Goal: Download file/media

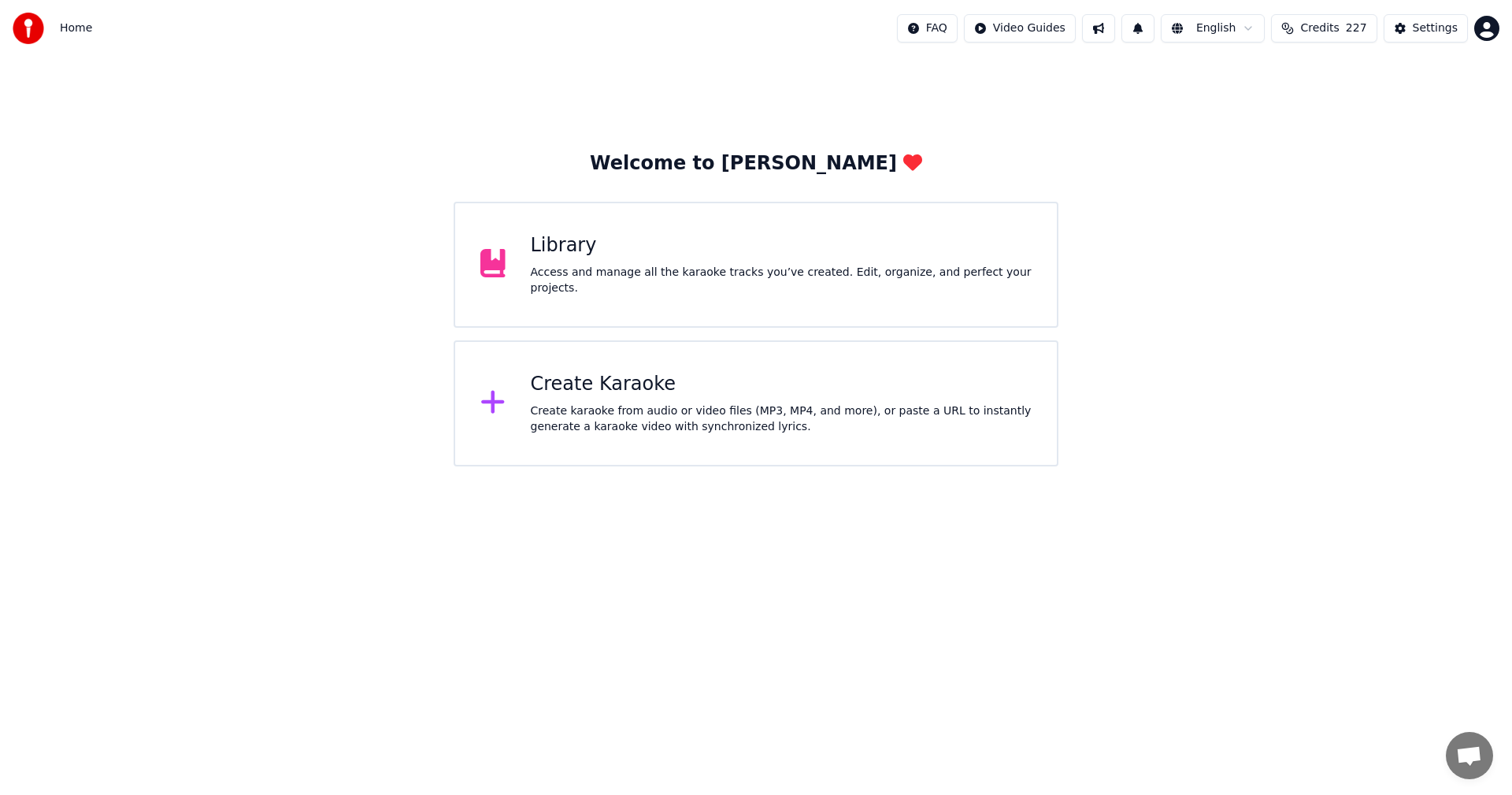
click at [586, 231] on div "Library Access and manage all the karaoke tracks you’ve created. Edit, organize…" at bounding box center [756, 265] width 605 height 126
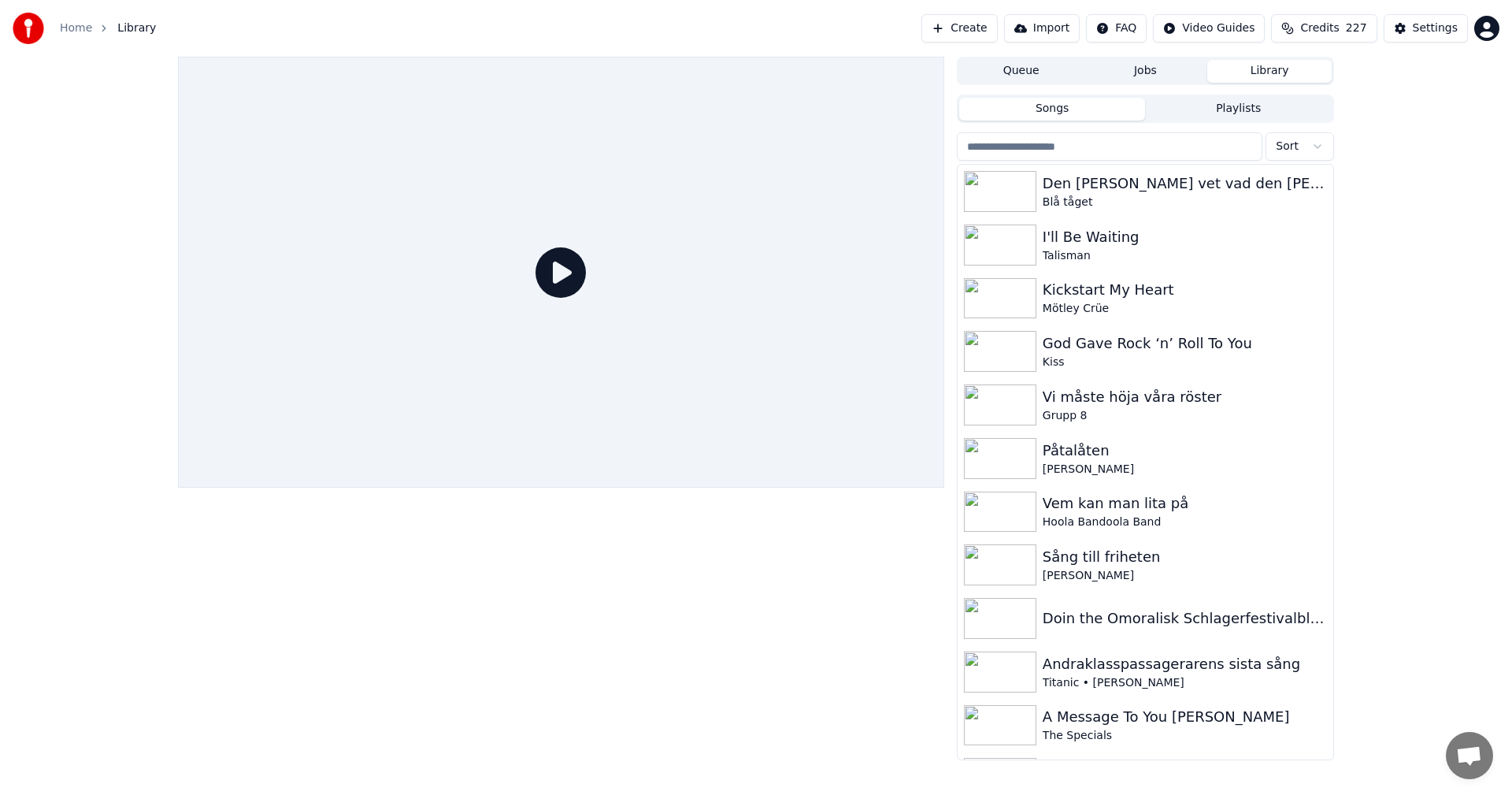
click at [1210, 139] on input "search" at bounding box center [1109, 147] width 305 height 29
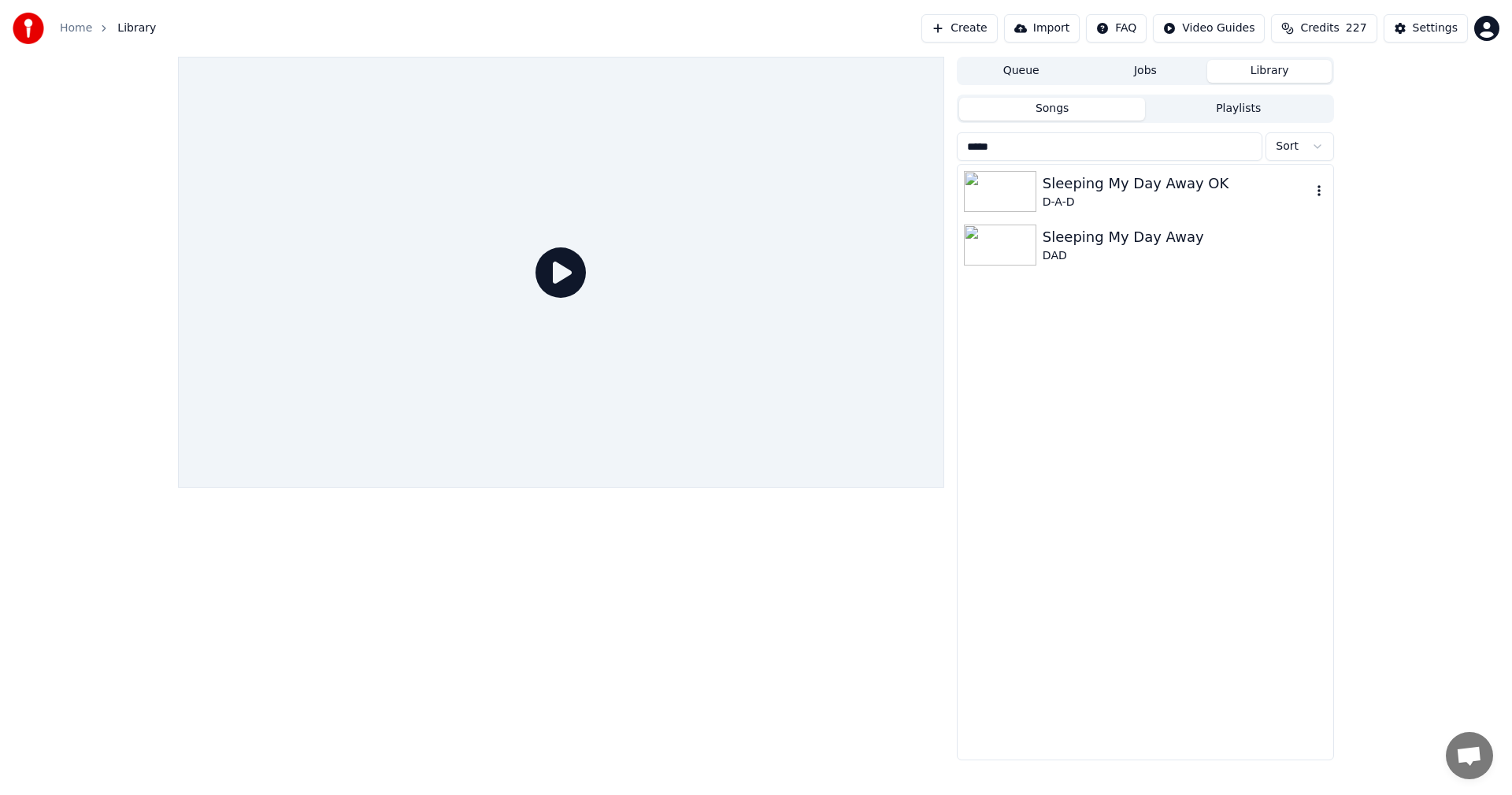
type input "*****"
click at [1152, 195] on div "D-A-D" at bounding box center [1176, 202] width 268 height 16
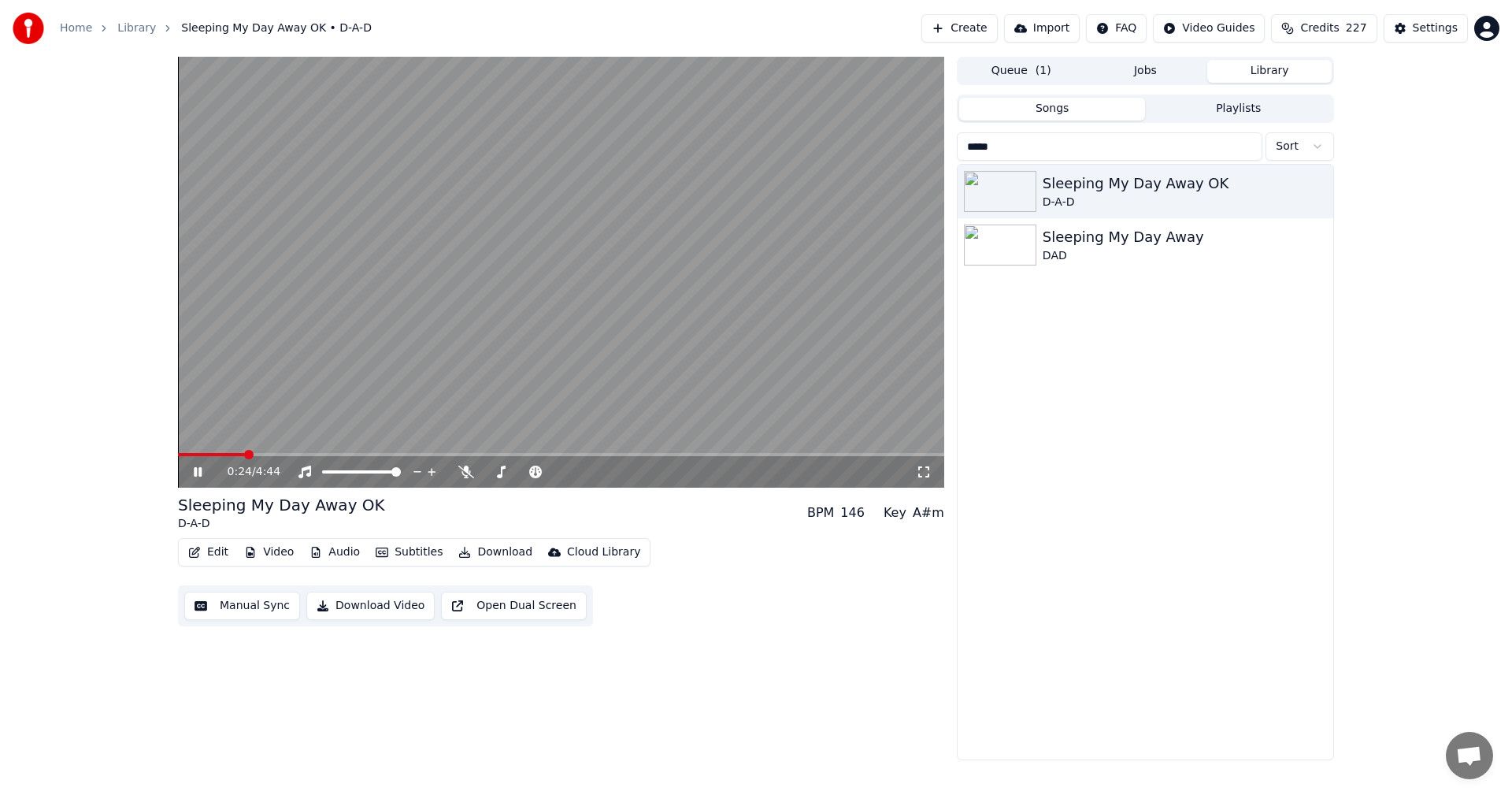
click at [200, 472] on icon at bounding box center [198, 472] width 7 height 9
click at [544, 473] on span at bounding box center [531, 472] width 26 height 3
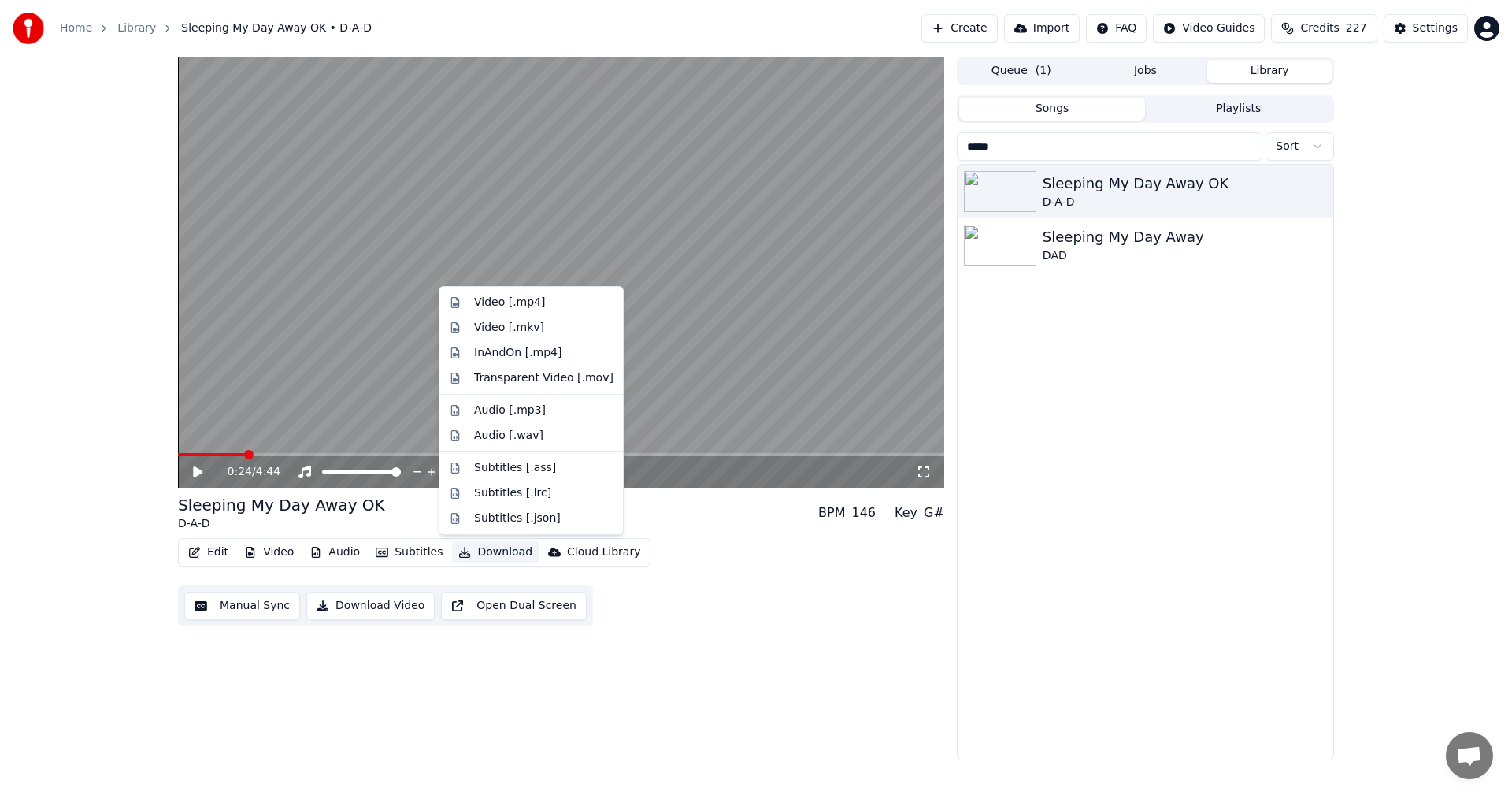
click at [485, 549] on button "Download" at bounding box center [495, 553] width 86 height 22
click at [549, 308] on div "Video [.mp4]" at bounding box center [544, 302] width 139 height 16
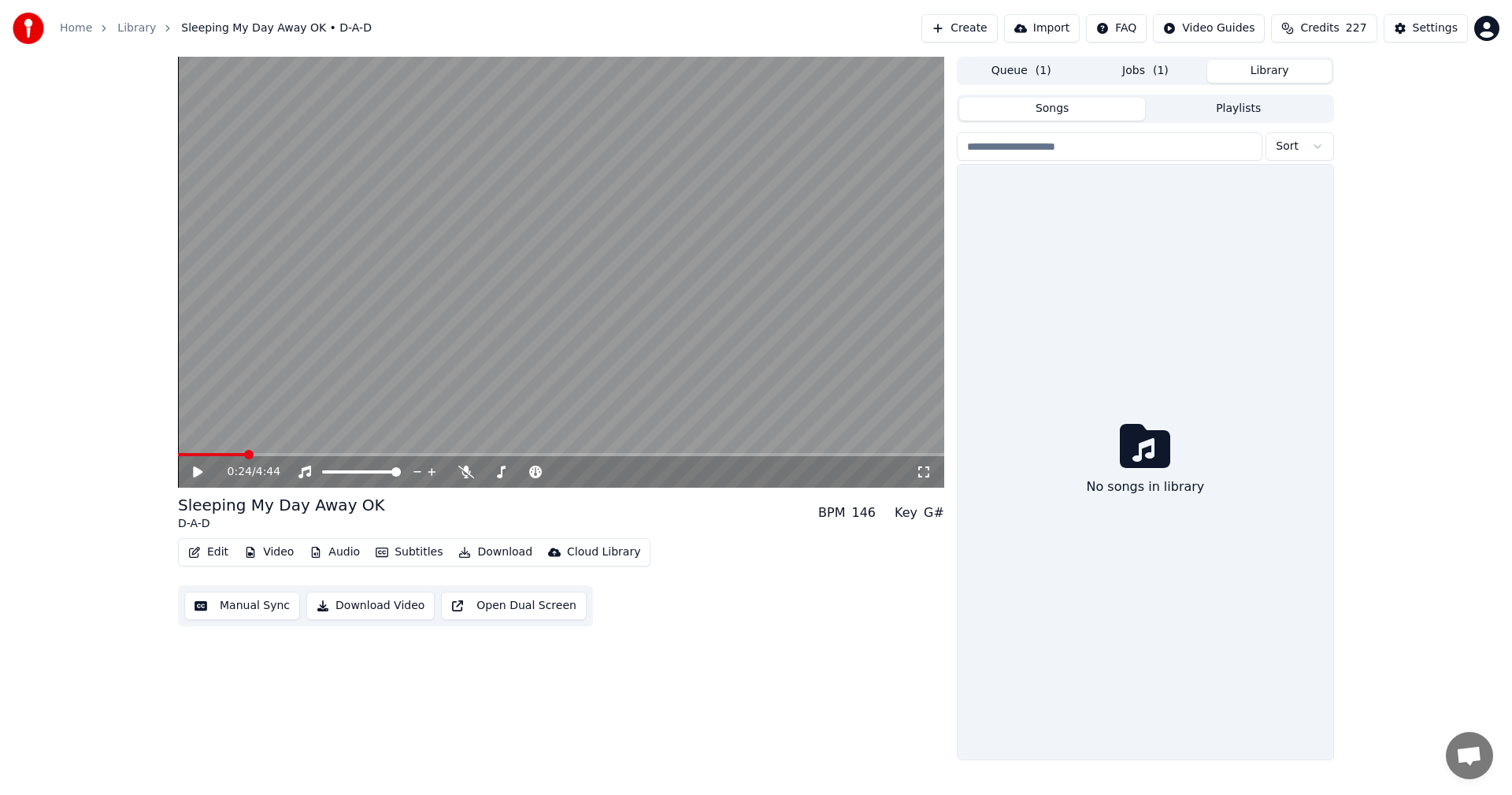
click at [1259, 77] on button "Library" at bounding box center [1270, 71] width 124 height 23
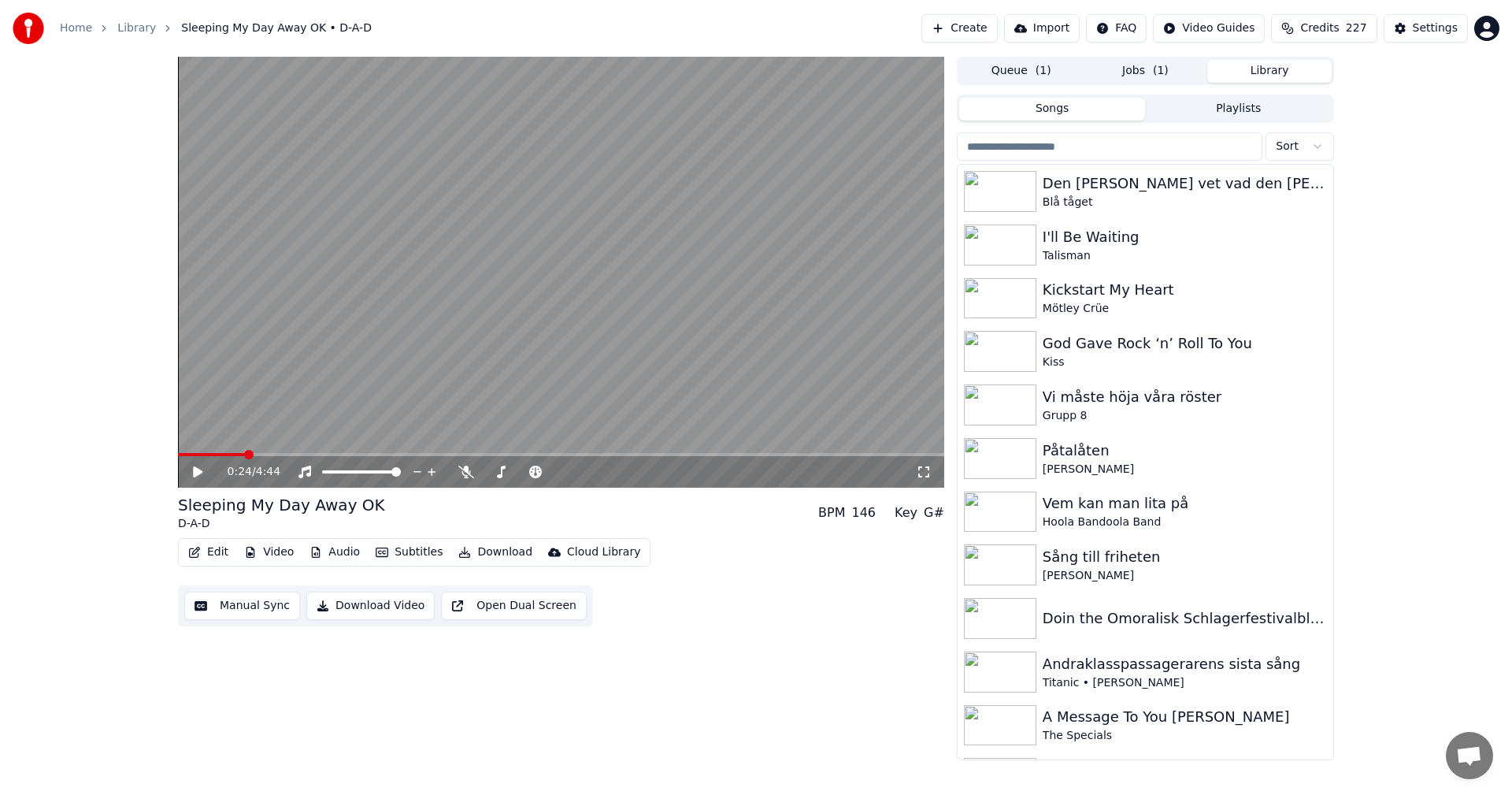
click at [1097, 150] on input "search" at bounding box center [1109, 147] width 305 height 29
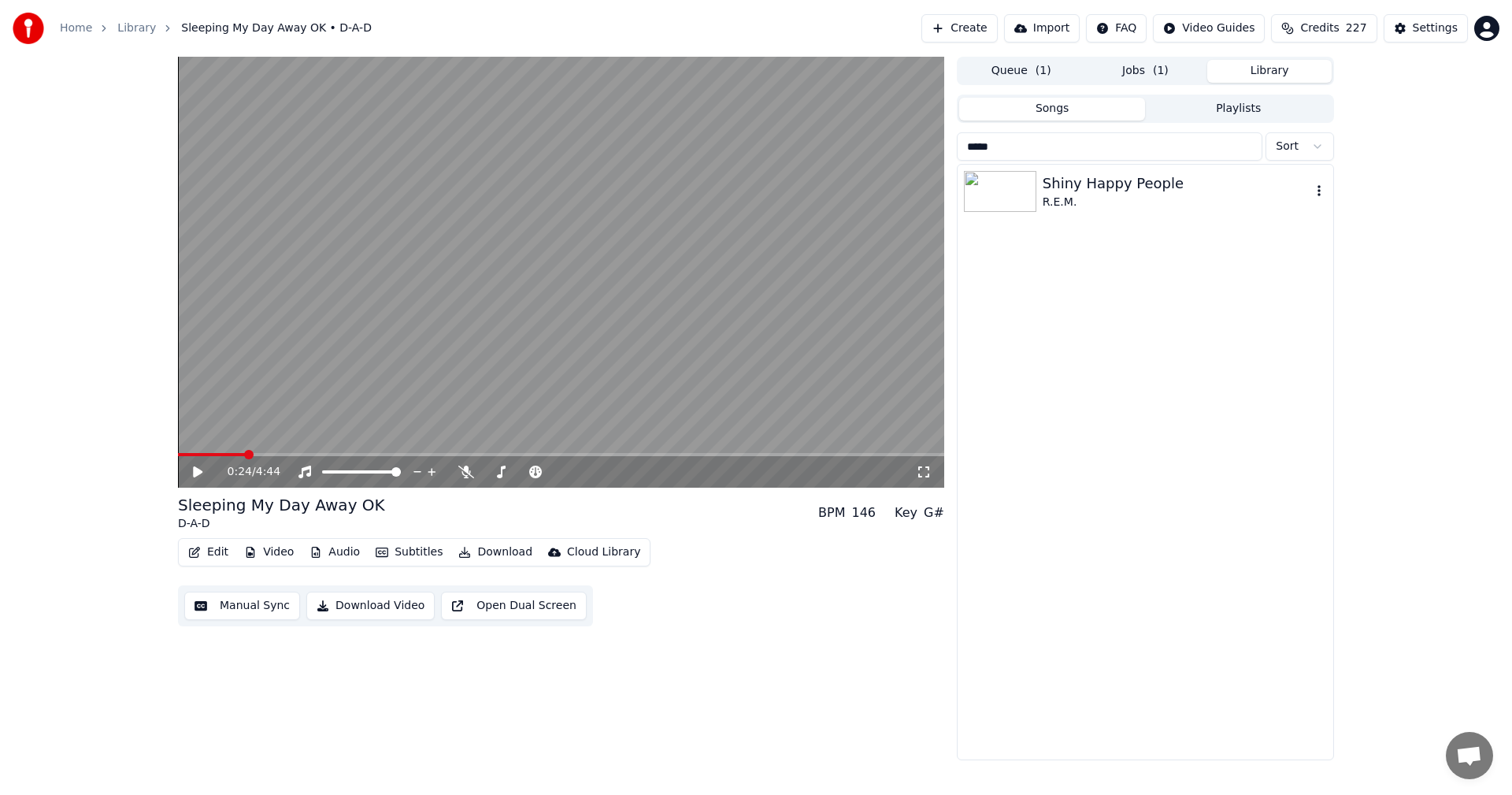
click at [1043, 195] on div "R.E.M." at bounding box center [1176, 202] width 268 height 16
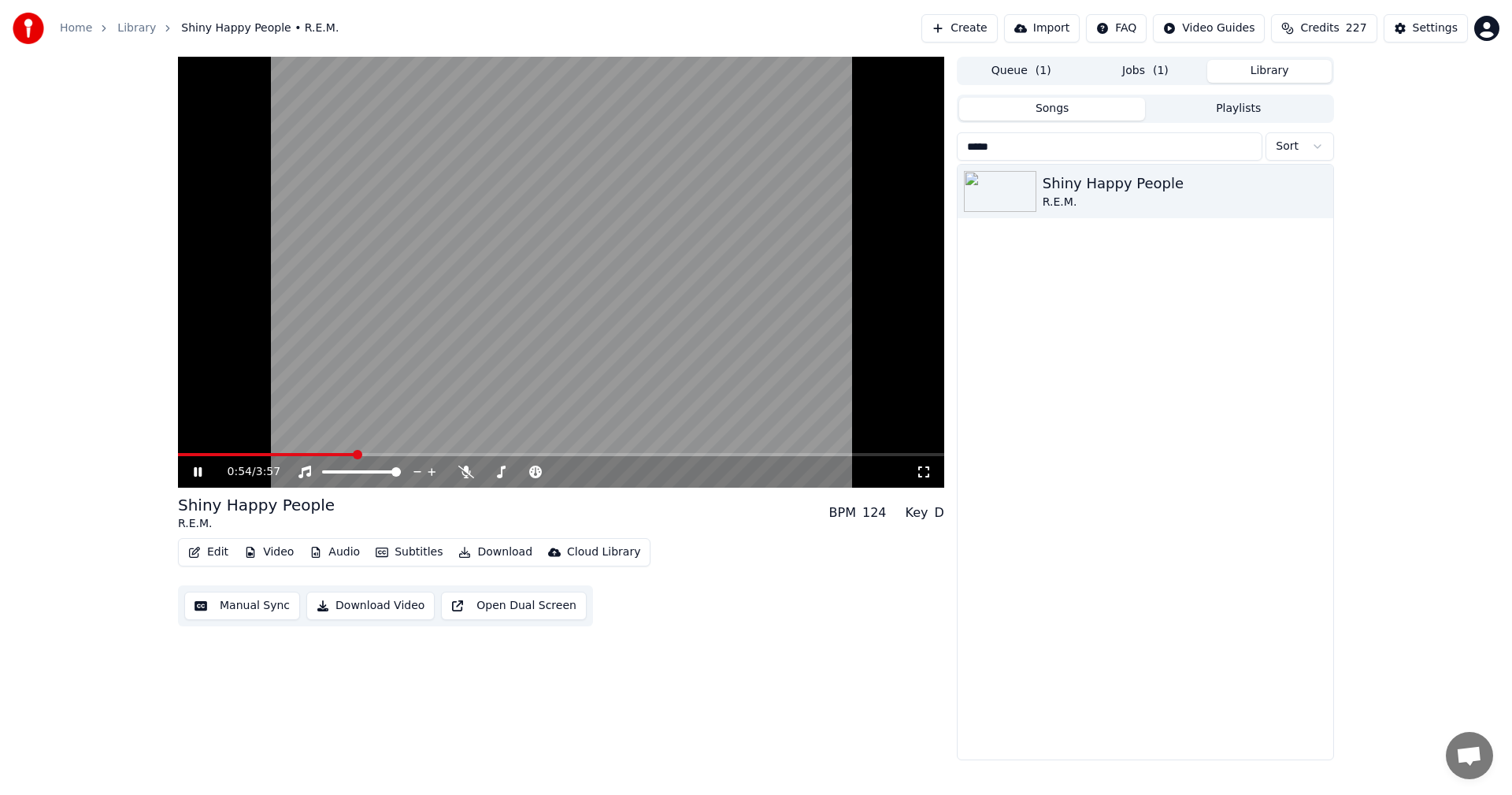
click at [196, 471] on icon at bounding box center [198, 472] width 7 height 9
click at [1183, 139] on input "*****" at bounding box center [1109, 147] width 305 height 29
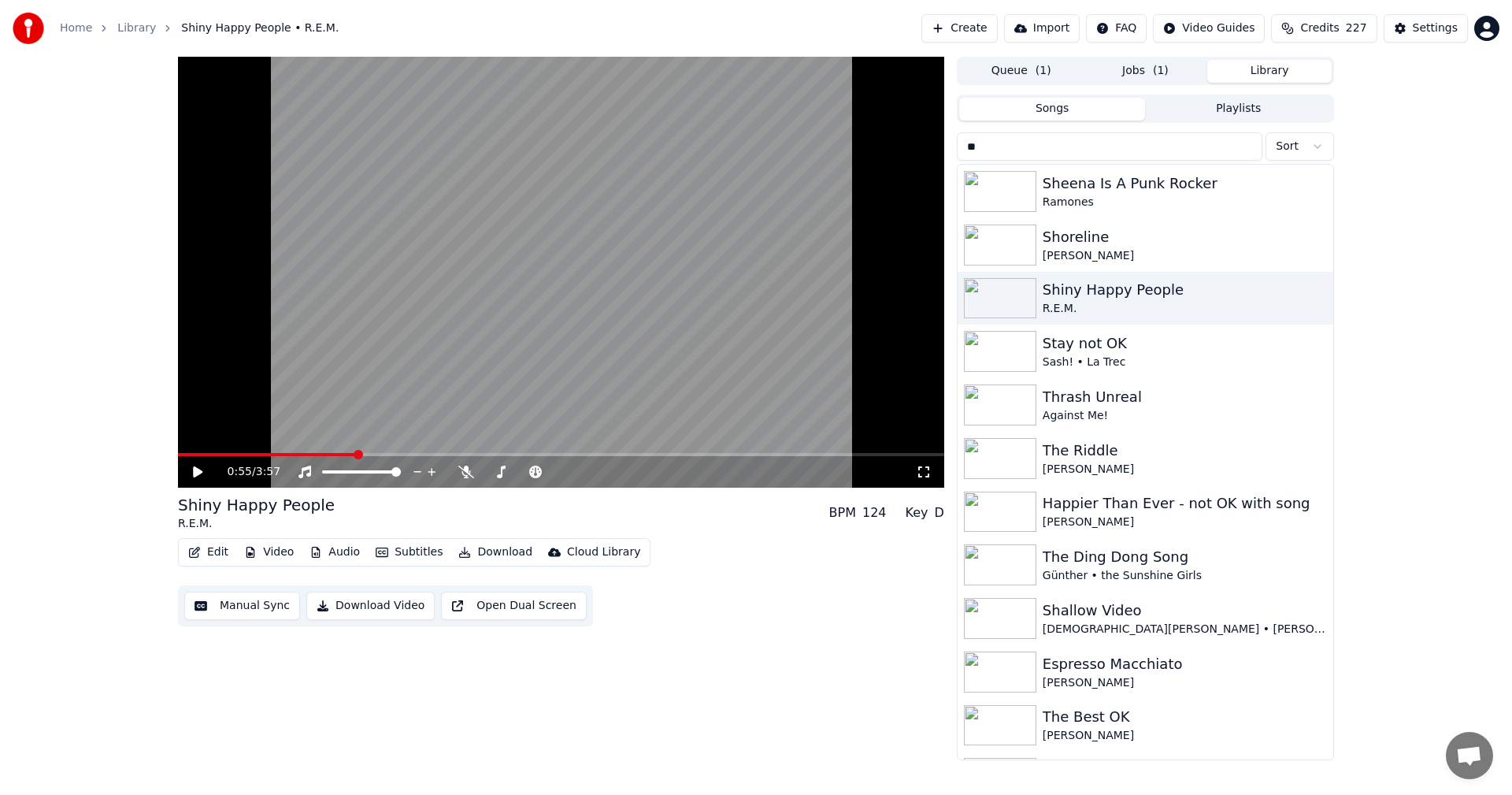
type input "*"
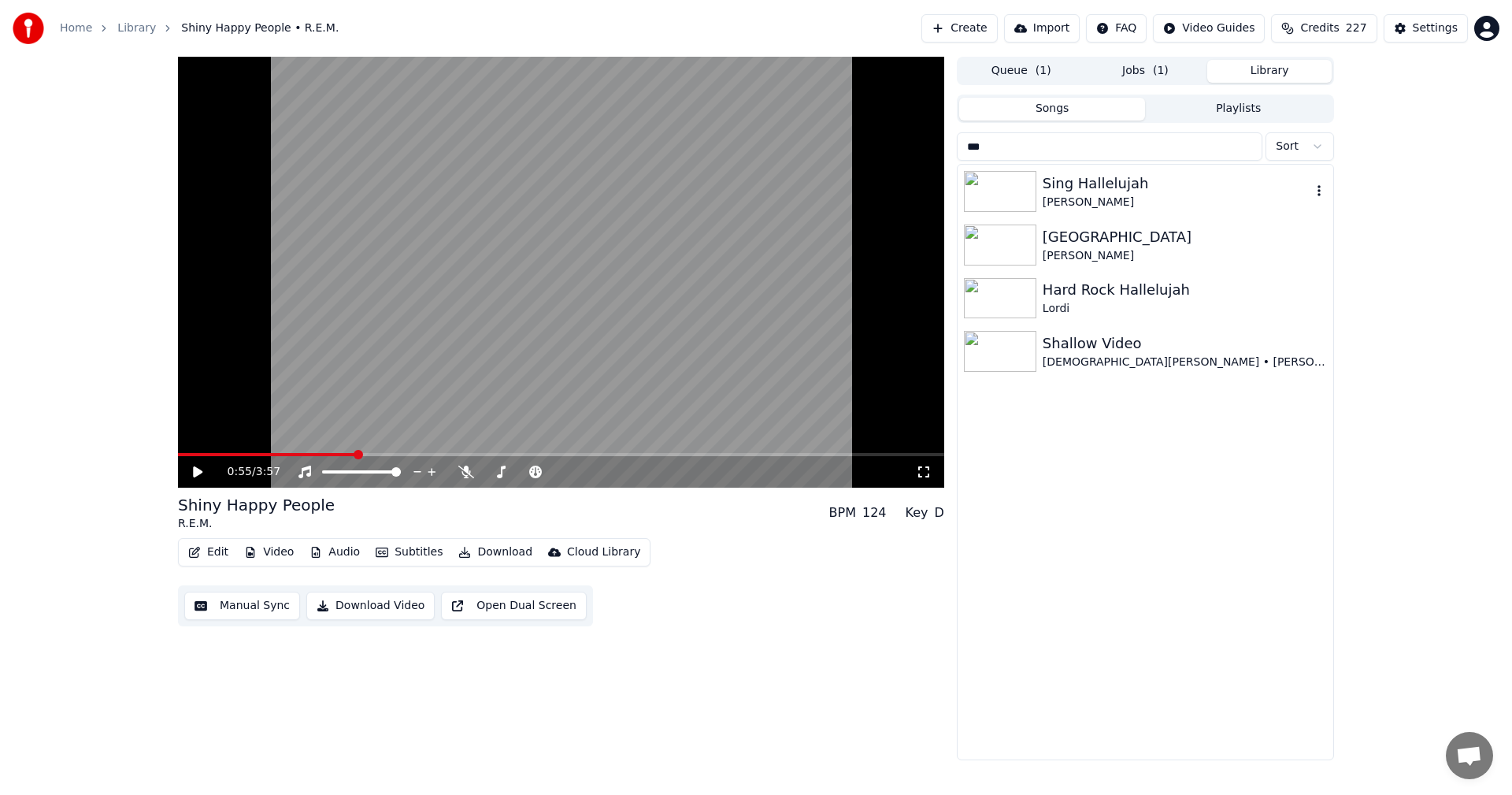
type input "***"
click at [1145, 188] on div "Sing Hallelujah" at bounding box center [1176, 184] width 268 height 22
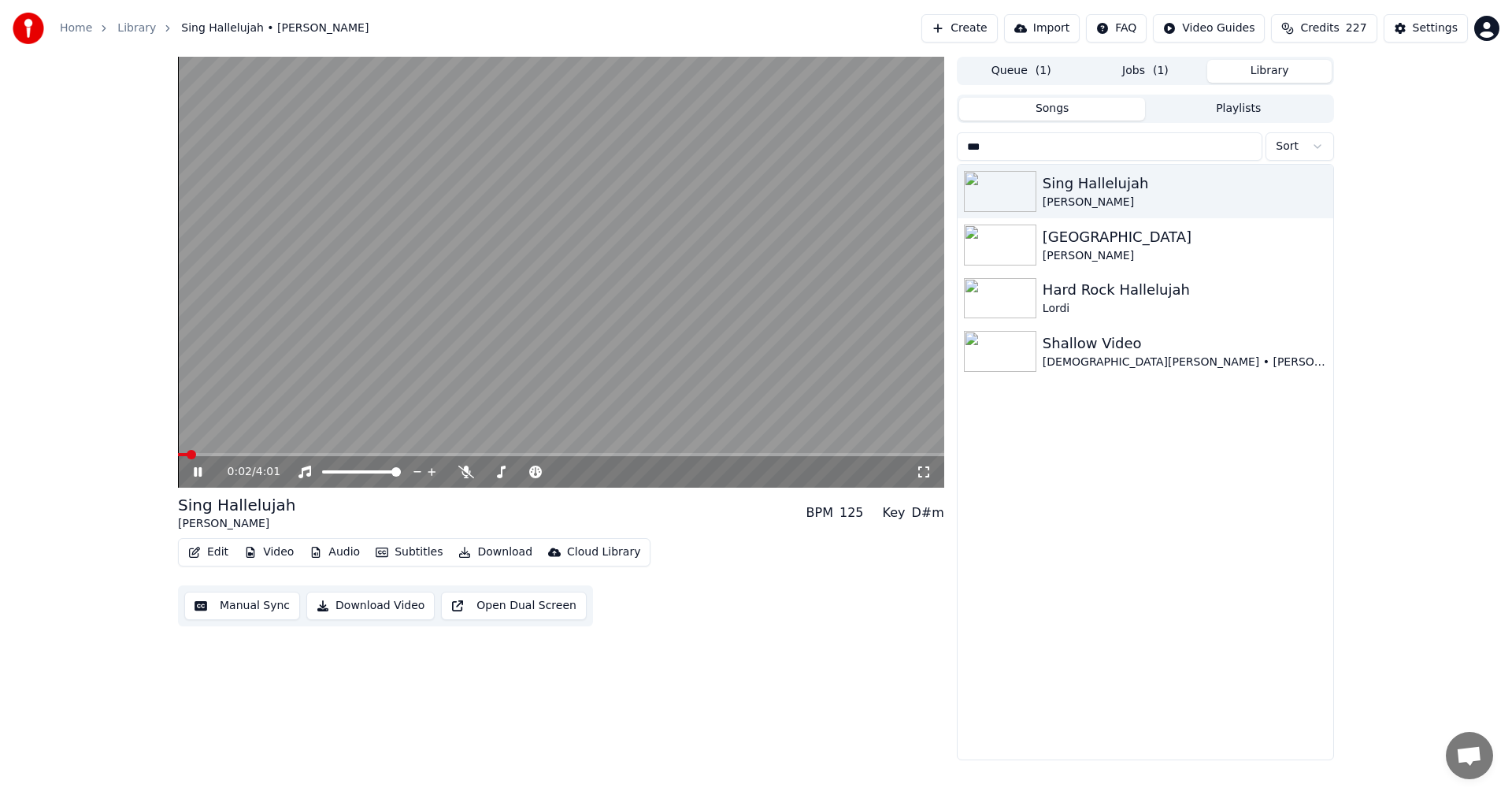
click at [197, 473] on icon at bounding box center [198, 472] width 7 height 9
click at [486, 547] on button "Download" at bounding box center [495, 553] width 86 height 22
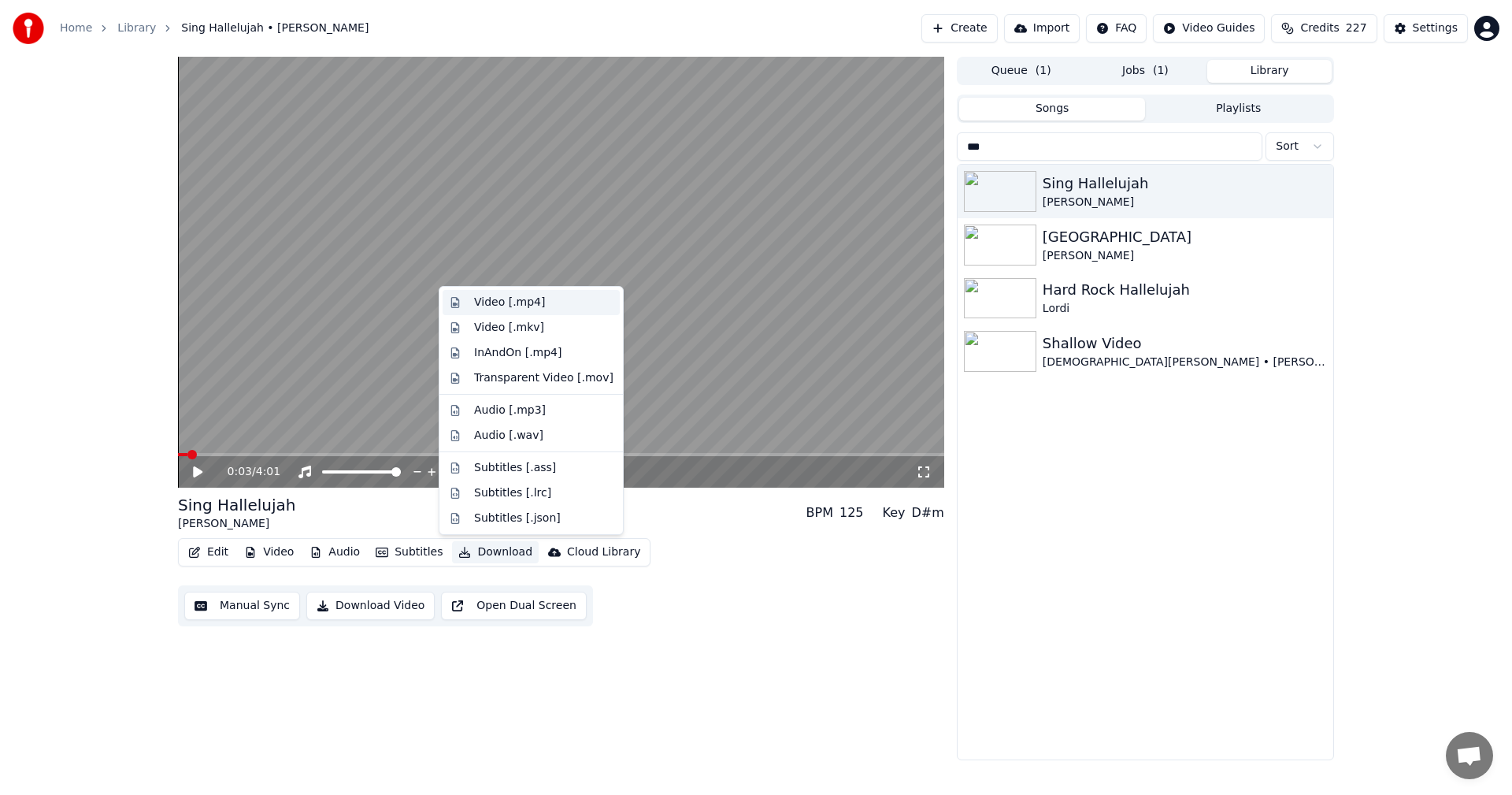
click at [543, 305] on div "Video [.mp4]" at bounding box center [544, 302] width 139 height 16
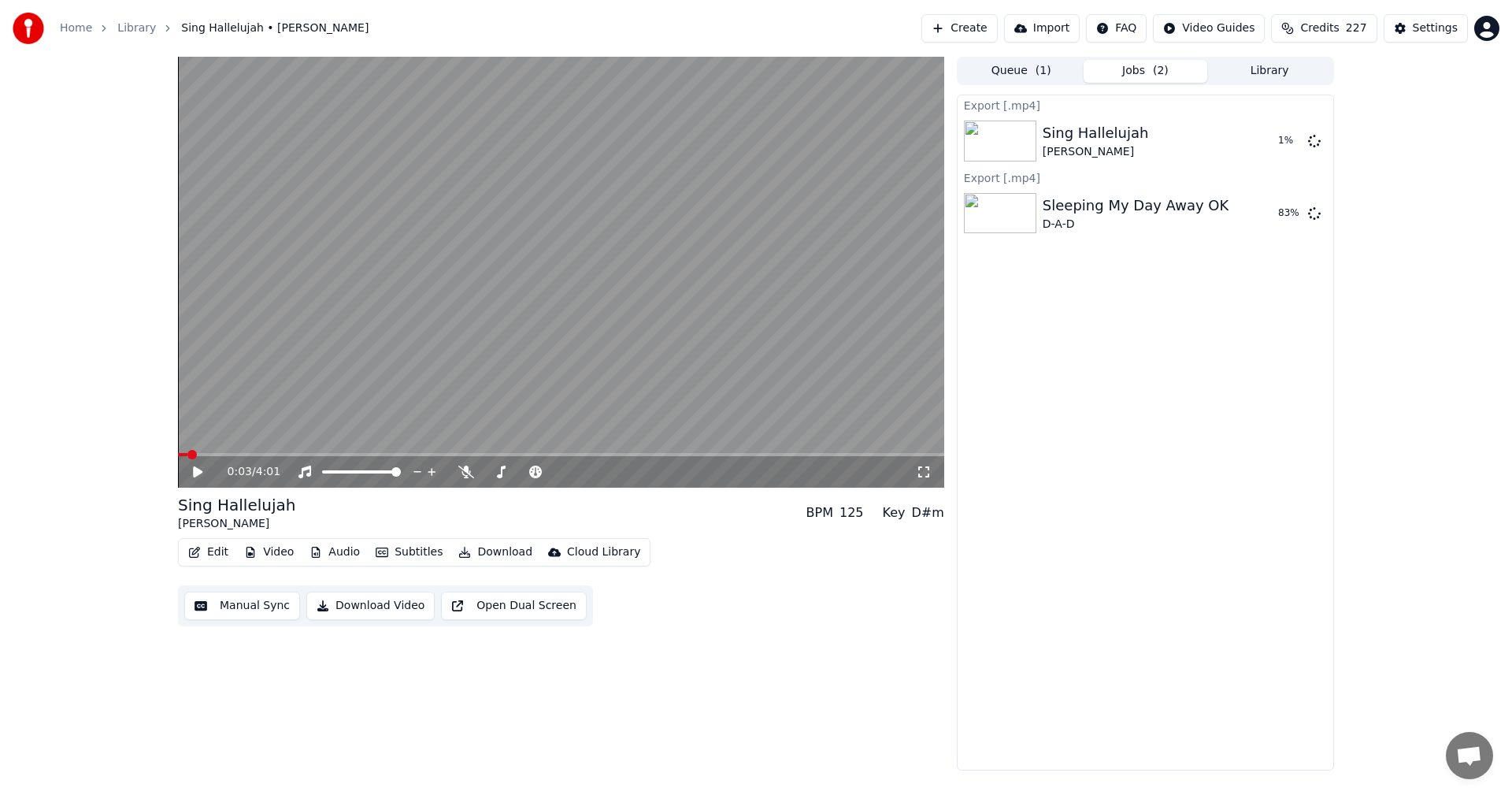
click at [1315, 35] on span "Credits" at bounding box center [1320, 28] width 39 height 16
click at [1318, 210] on button "Refresh" at bounding box center [1332, 219] width 81 height 29
click at [1157, 75] on span "( 2 )" at bounding box center [1160, 71] width 16 height 16
